Goal: Information Seeking & Learning: Understand process/instructions

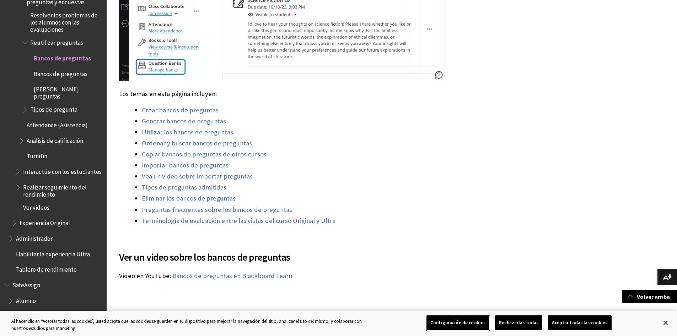
scroll to position [498, 0]
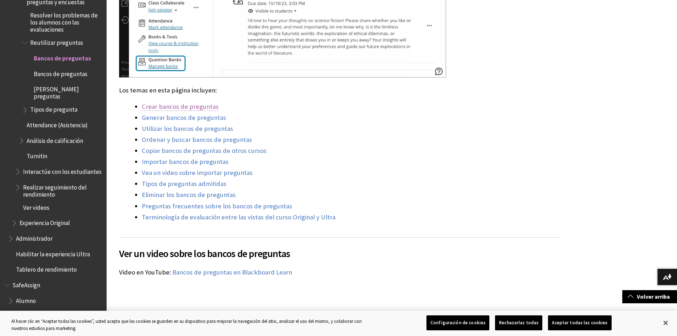
click at [186, 108] on link "Crear bancos de preguntas" at bounding box center [180, 106] width 77 height 9
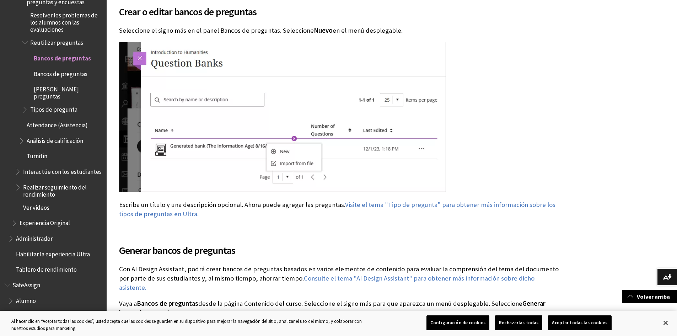
scroll to position [894, 0]
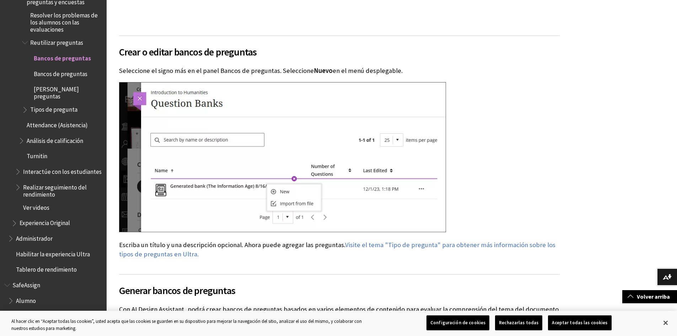
click at [63, 68] on span "Bancos de preguntas" at bounding box center [61, 73] width 54 height 10
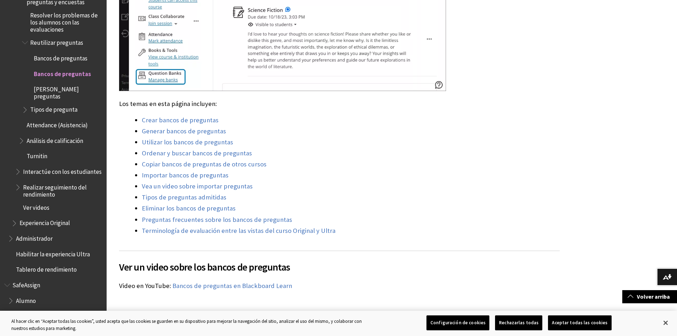
scroll to position [432, 0]
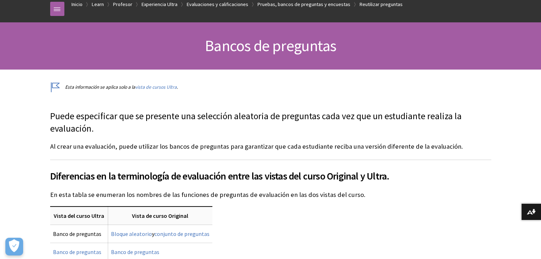
scroll to position [71, 0]
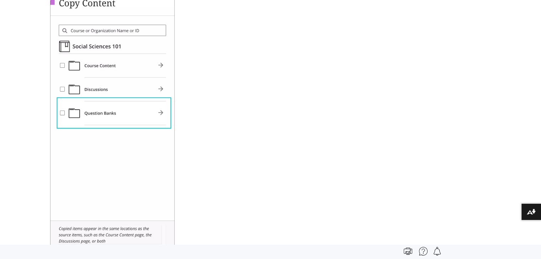
scroll to position [3306, 0]
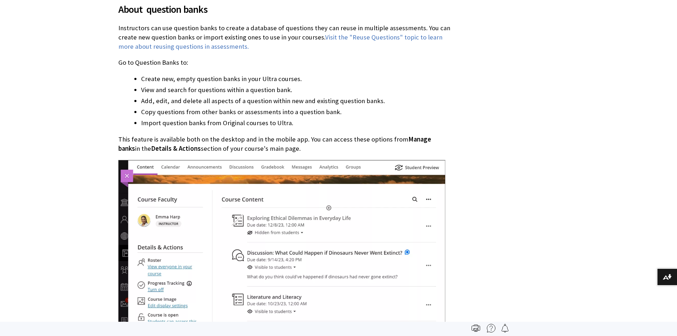
scroll to position [244, 0]
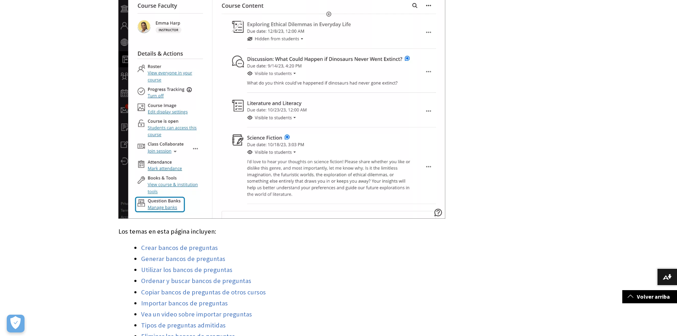
scroll to position [462, 0]
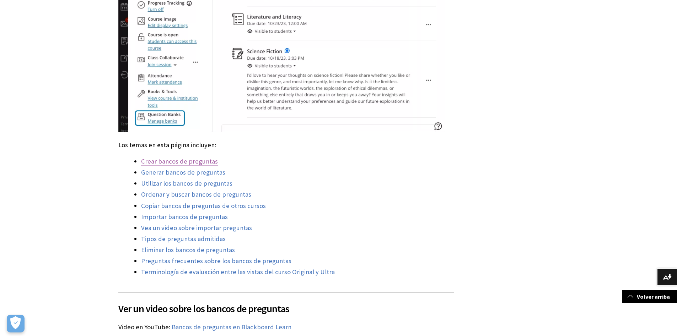
click at [207, 157] on link "Crear bancos de preguntas" at bounding box center [179, 161] width 77 height 9
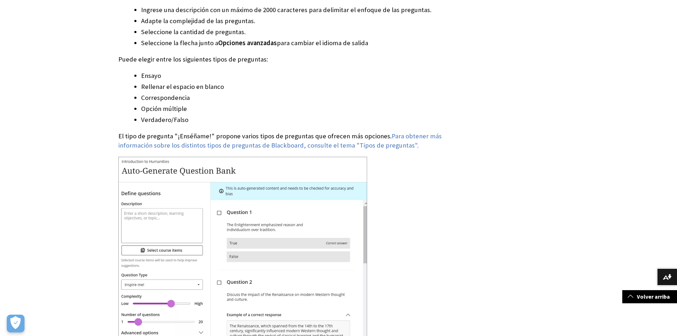
scroll to position [1372, 0]
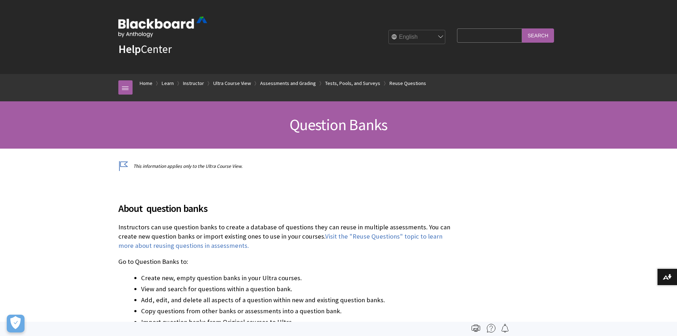
scroll to position [1196, 0]
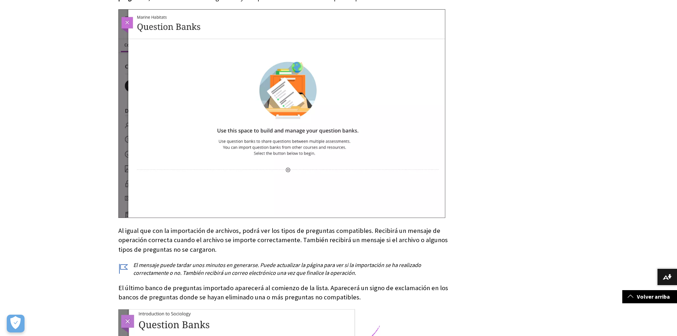
scroll to position [4159, 0]
